Goal: Task Accomplishment & Management: Manage account settings

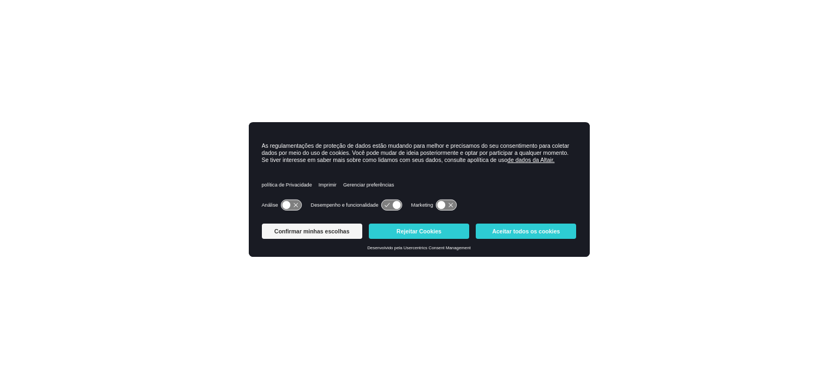
click at [291, 203] on icon at bounding box center [291, 205] width 20 height 10
click at [519, 229] on button "Accept All Cookies" at bounding box center [526, 231] width 100 height 15
